Goal: Check status: Check status

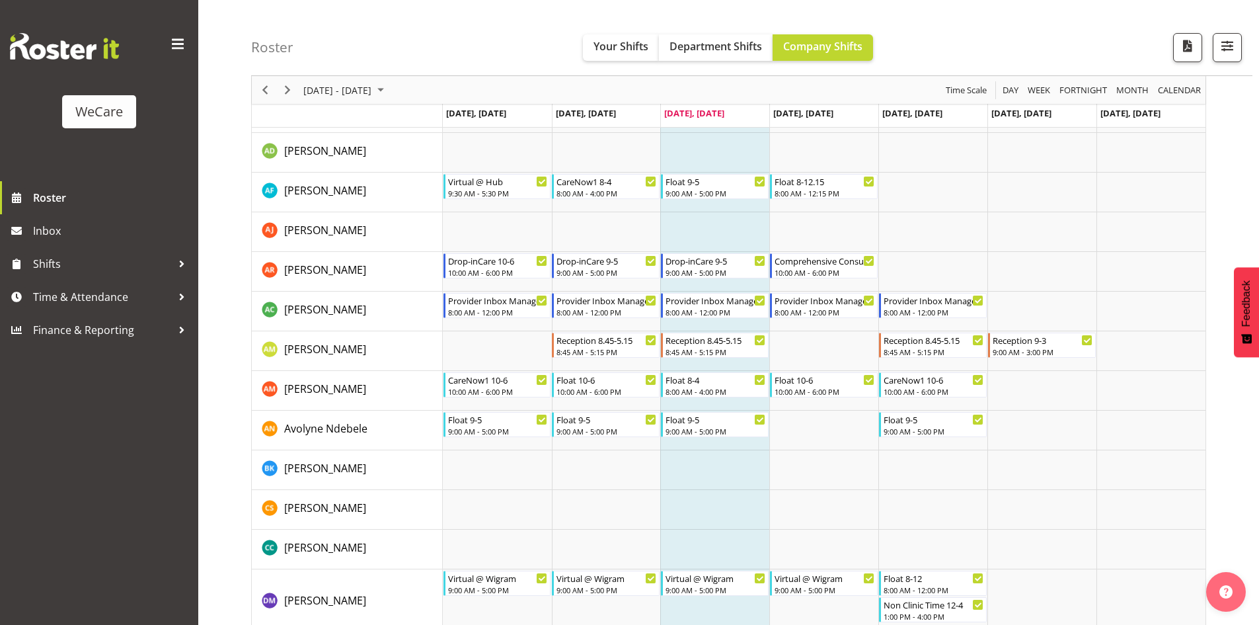
scroll to position [3751, 0]
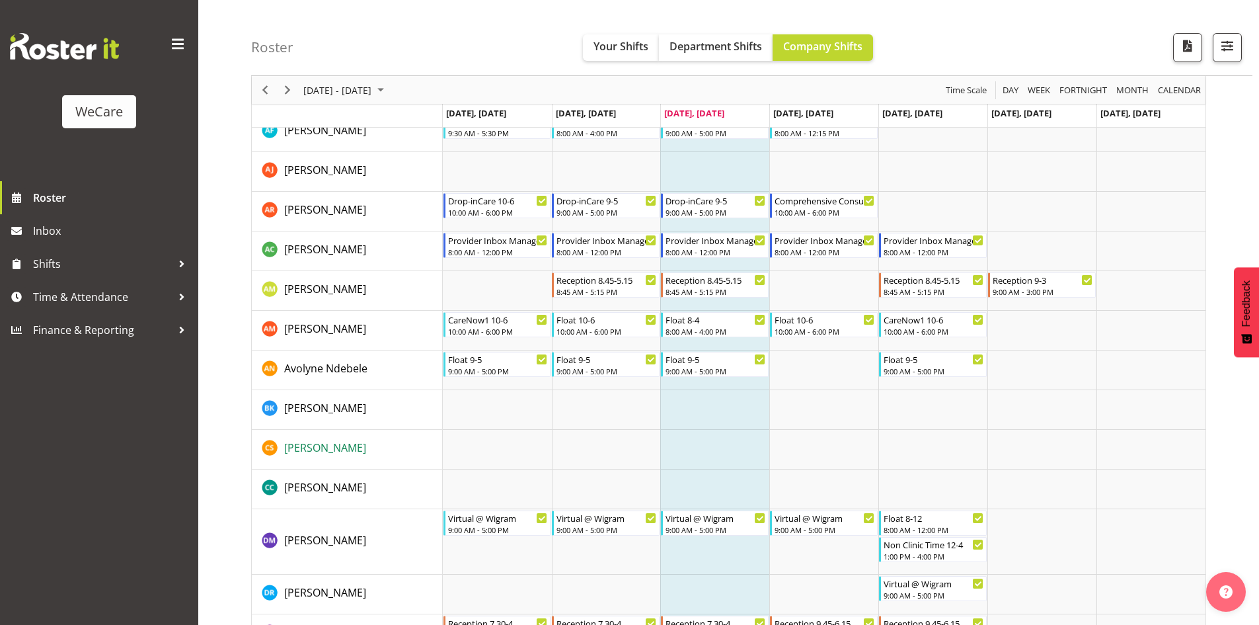
click at [291, 451] on span "[PERSON_NAME]" at bounding box center [325, 447] width 82 height 15
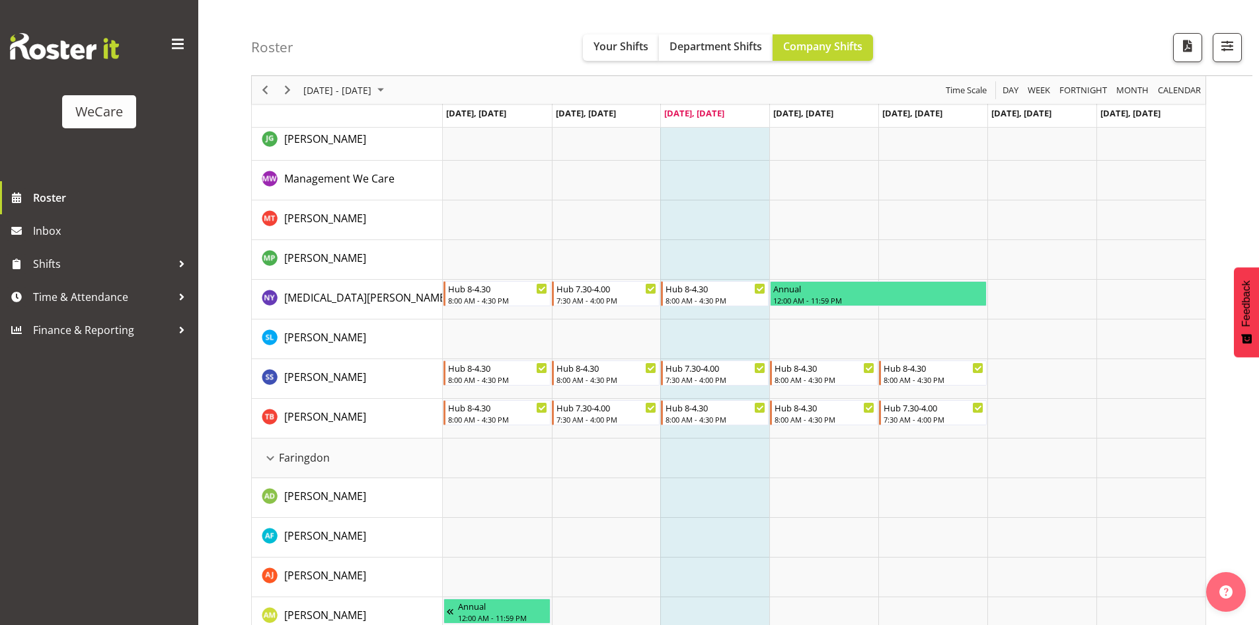
scroll to position [0, 0]
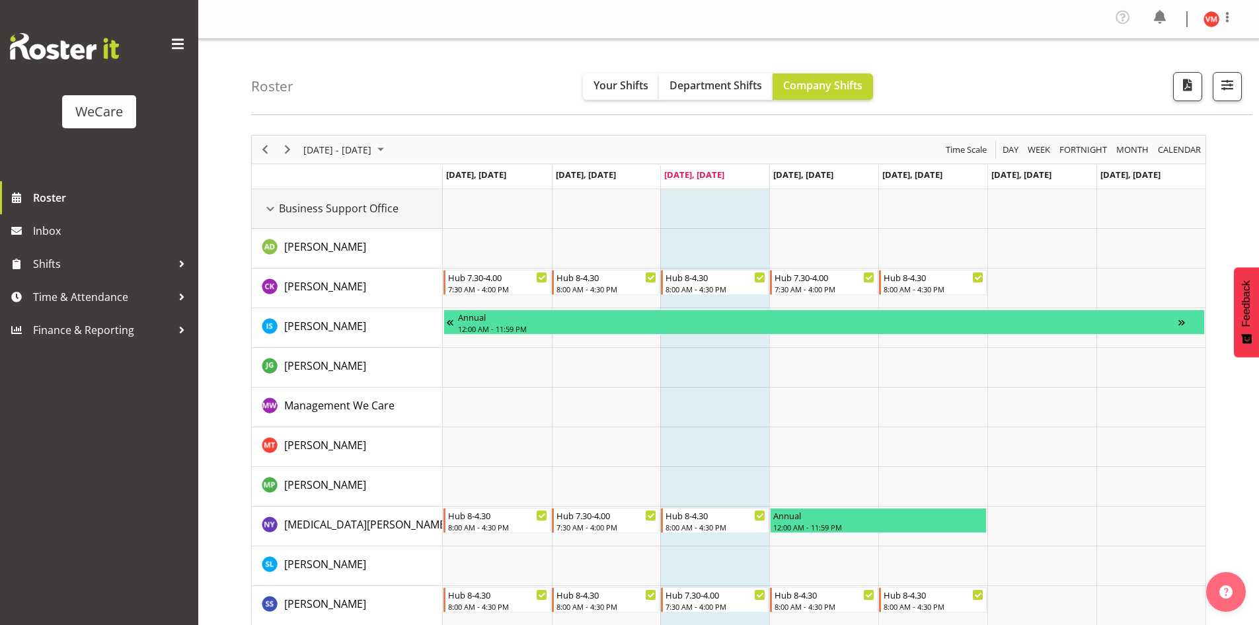
click at [266, 204] on div "Business Support Office resource" at bounding box center [270, 208] width 17 height 17
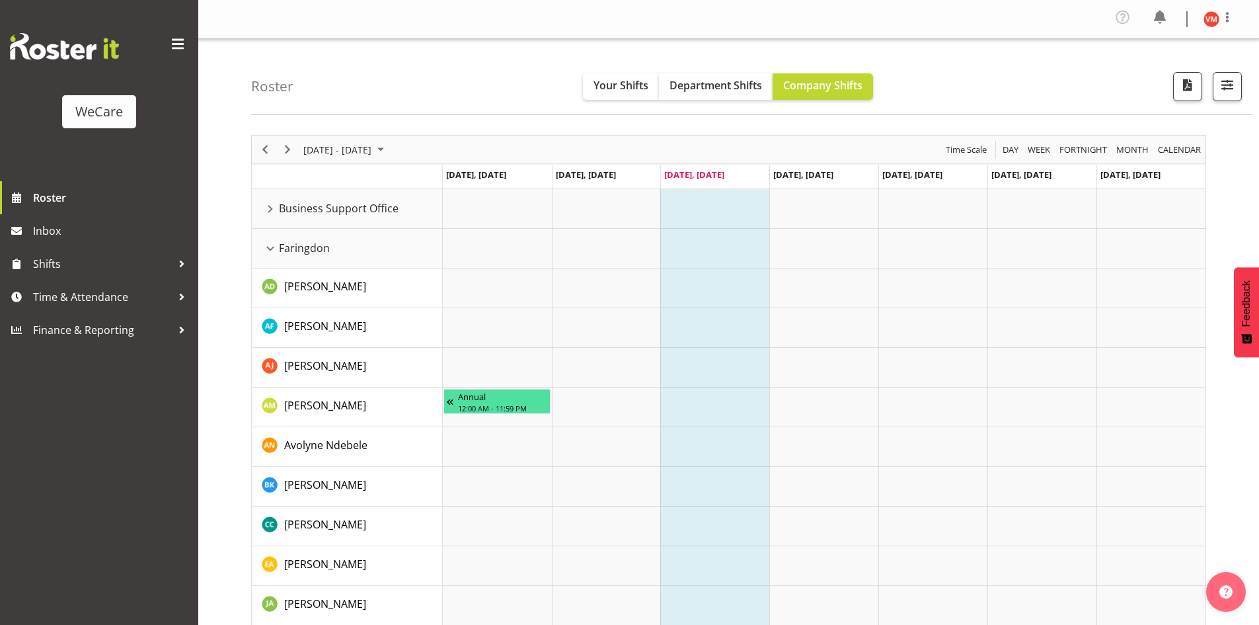
drag, startPoint x: 275, startPoint y: 141, endPoint x: 290, endPoint y: 152, distance: 18.5
click at [276, 141] on div "Timeline Week of August 27, 2025" at bounding box center [265, 150] width 22 height 28
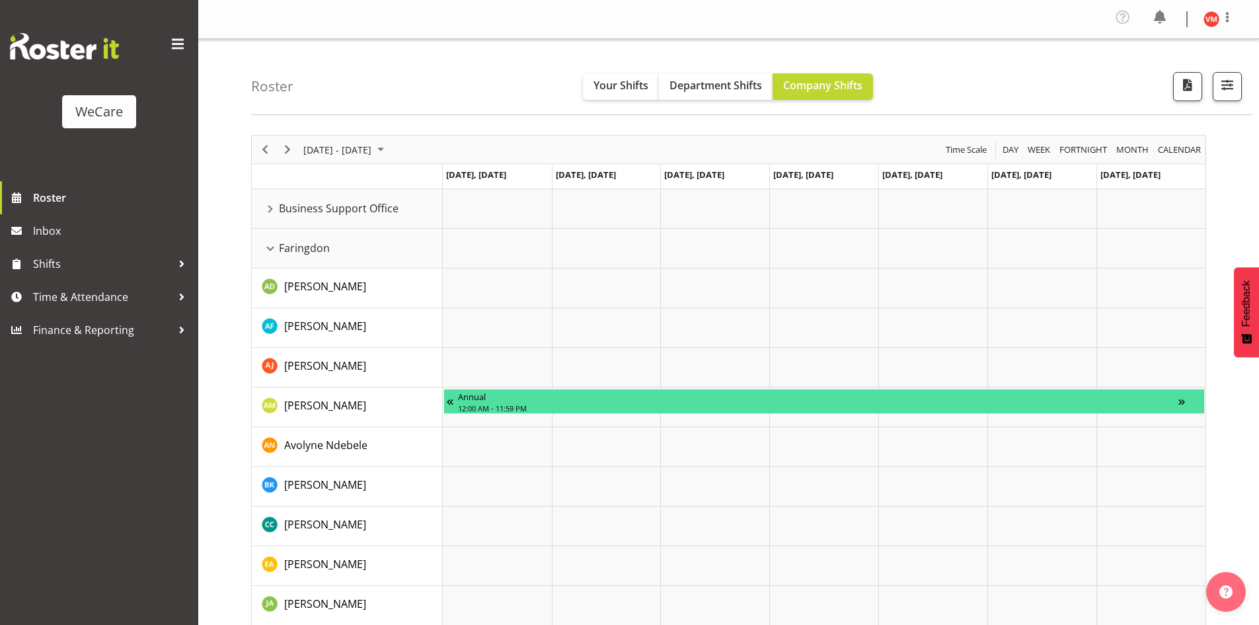
click at [286, 161] on div "Timeline Week of August 20, 2025" at bounding box center [287, 150] width 22 height 28
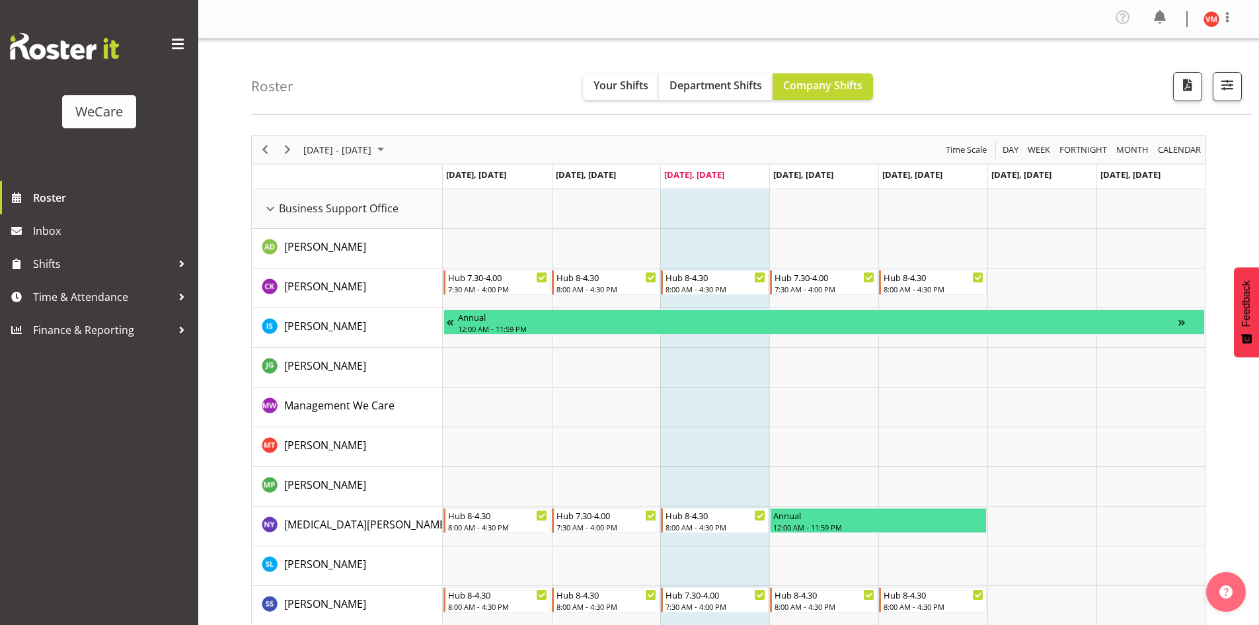
click at [288, 137] on div "Timeline Week of August 27, 2025" at bounding box center [287, 150] width 22 height 28
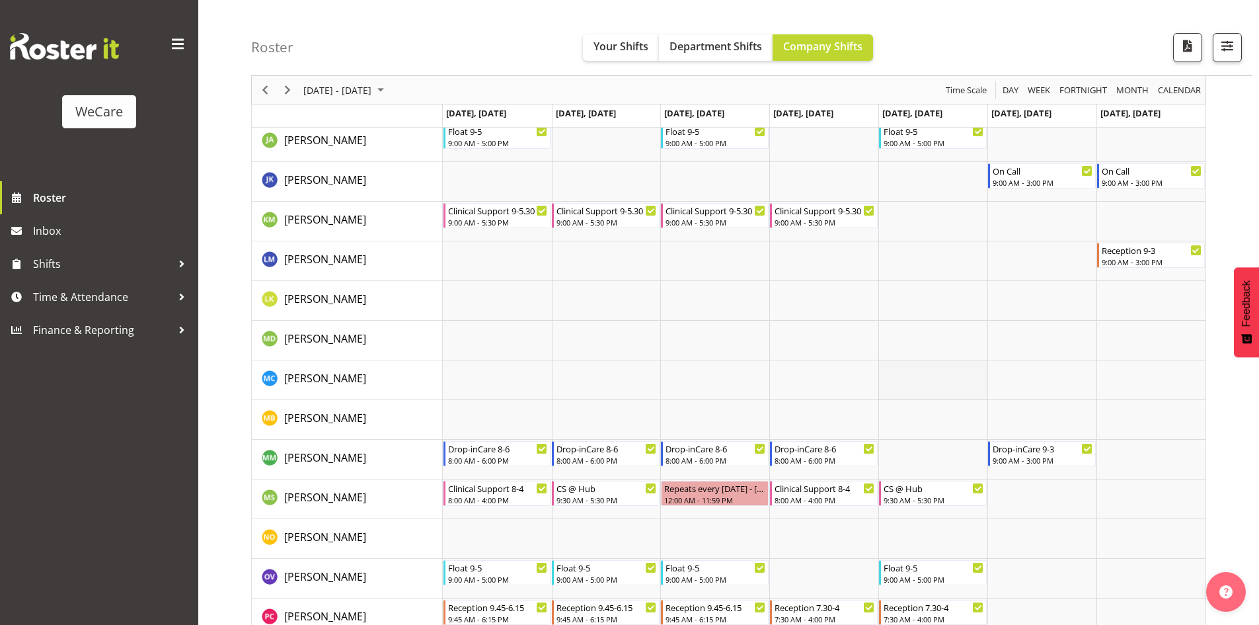
scroll to position [4474, 0]
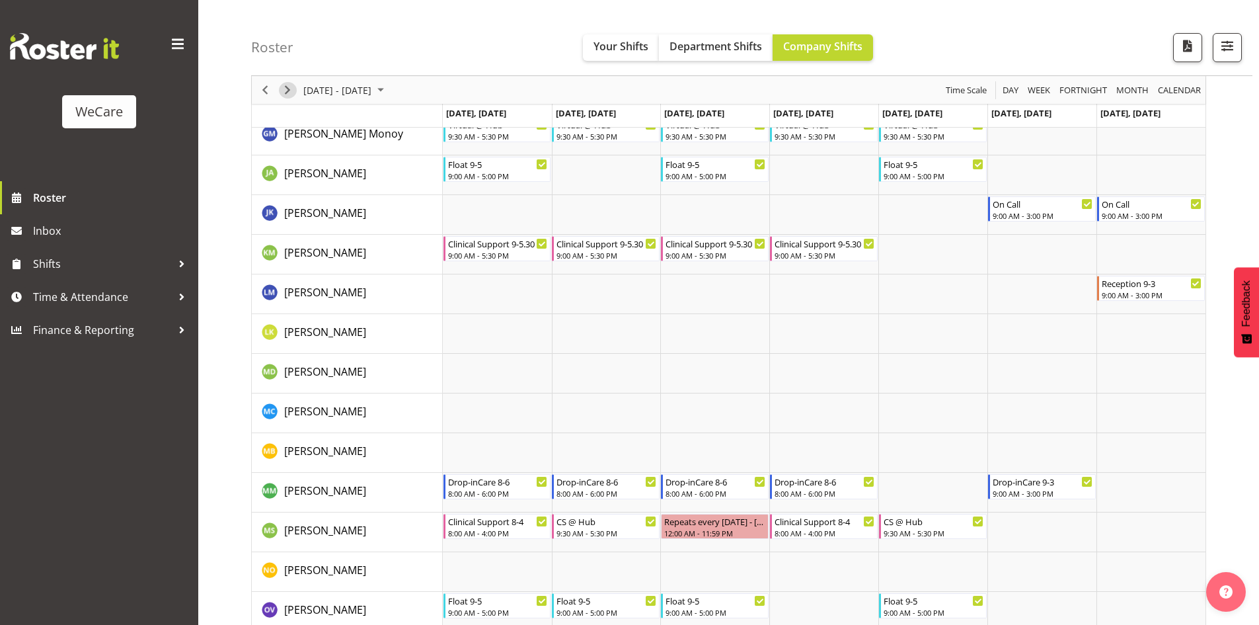
click at [288, 85] on span "Next" at bounding box center [288, 90] width 16 height 17
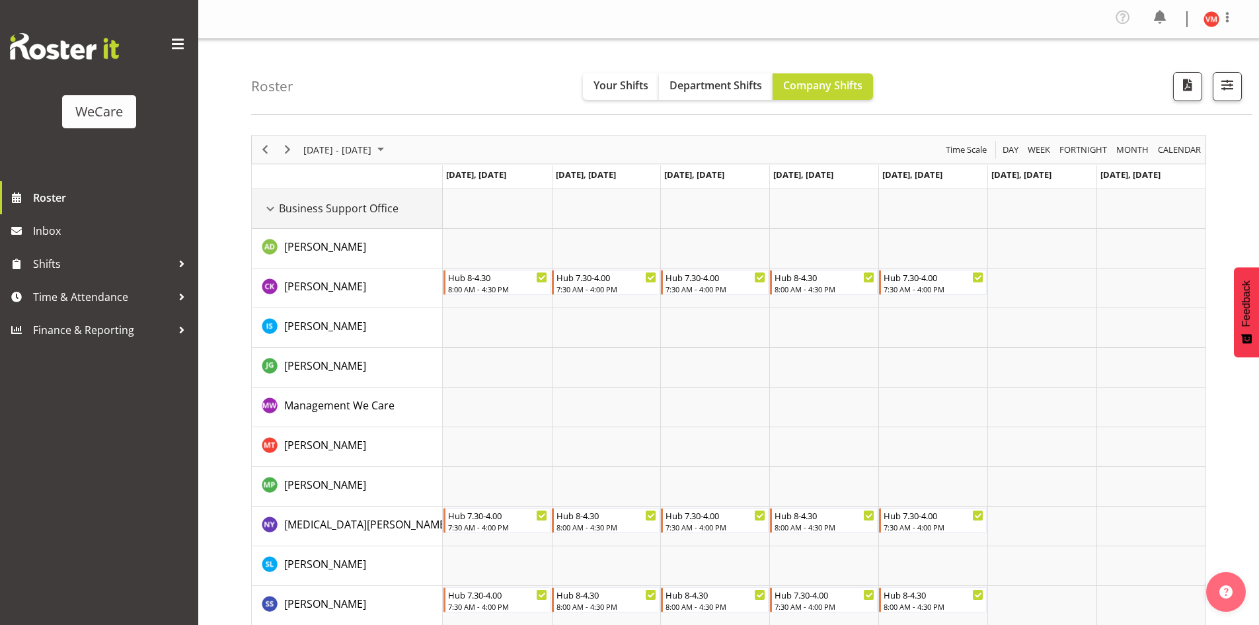
click at [266, 213] on div "Business Support Office resource" at bounding box center [270, 208] width 17 height 17
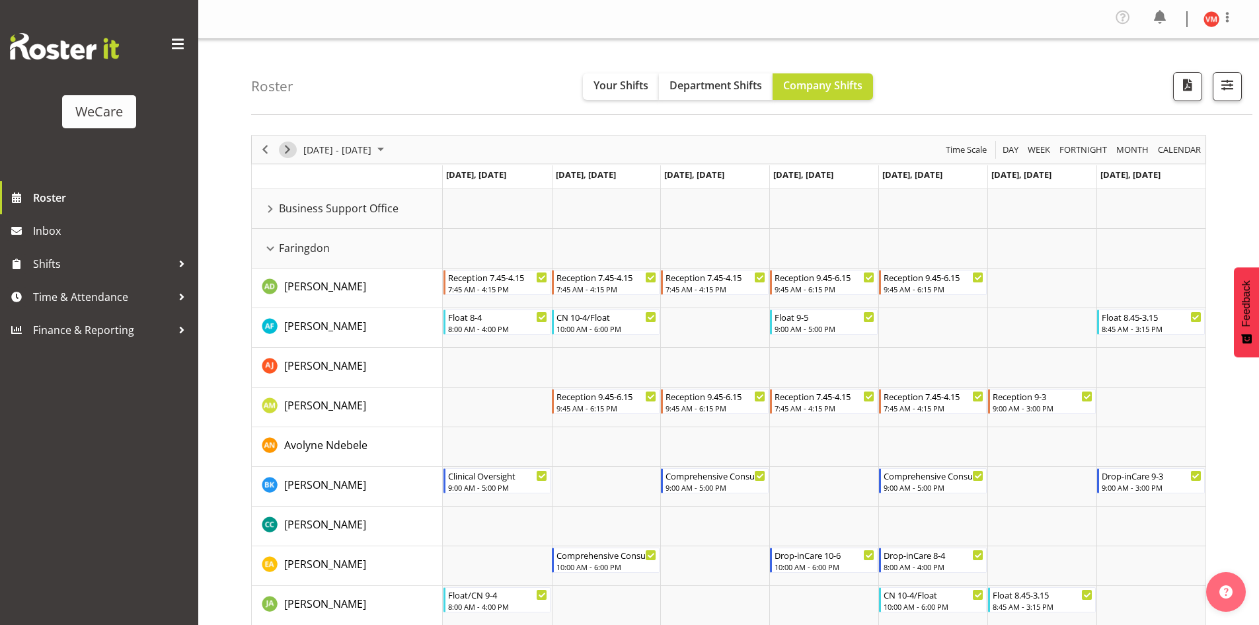
click at [291, 147] on span "Next" at bounding box center [288, 149] width 16 height 17
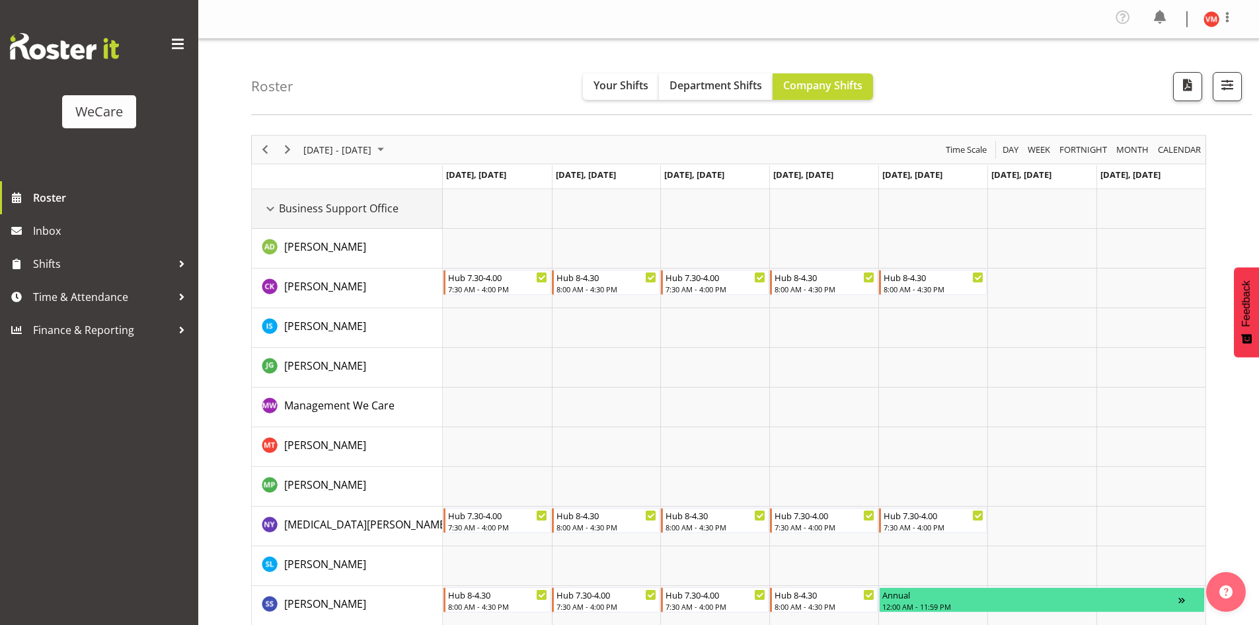
click at [276, 207] on div "Business Support Office resource" at bounding box center [270, 208] width 17 height 17
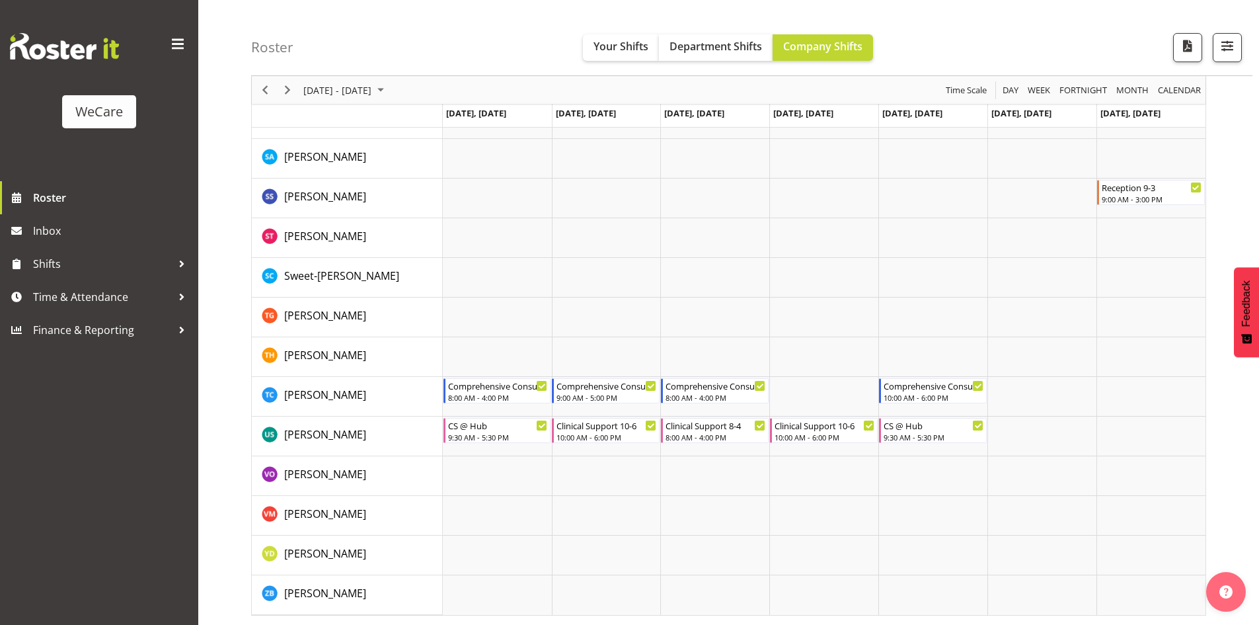
scroll to position [4850, 0]
click at [146, 466] on div "WeCare Roster Inbox Shifts Time & Attendance Finance & Reporting" at bounding box center [99, 312] width 198 height 625
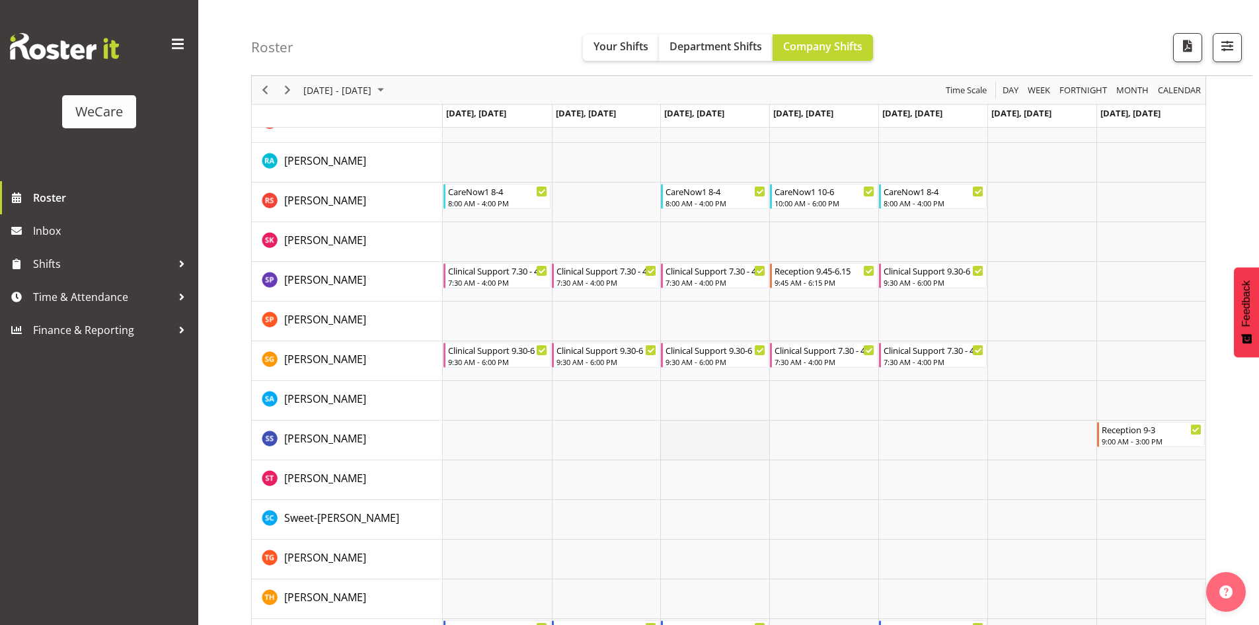
scroll to position [4585, 0]
